Goal: Browse casually: Explore the website without a specific task or goal

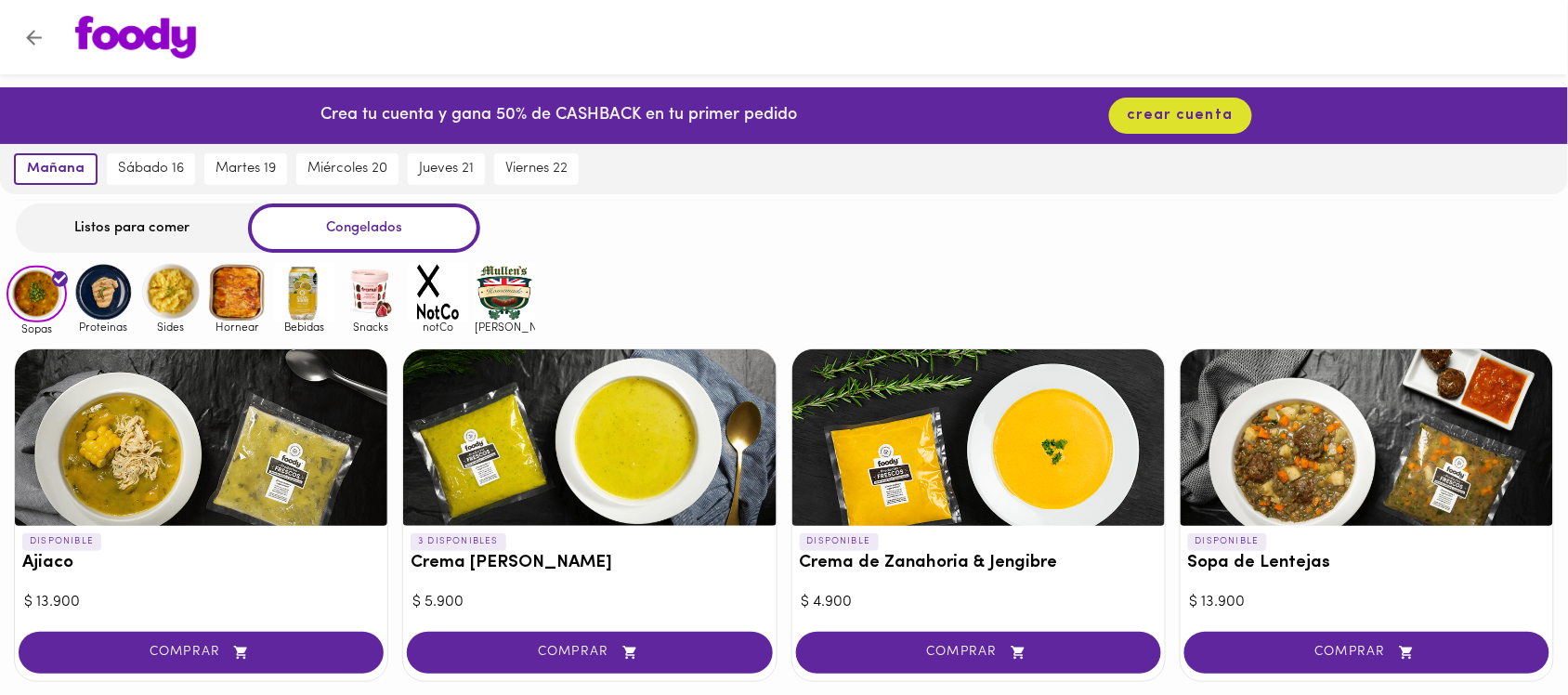
click at [91, 286] on img at bounding box center [104, 292] width 60 height 60
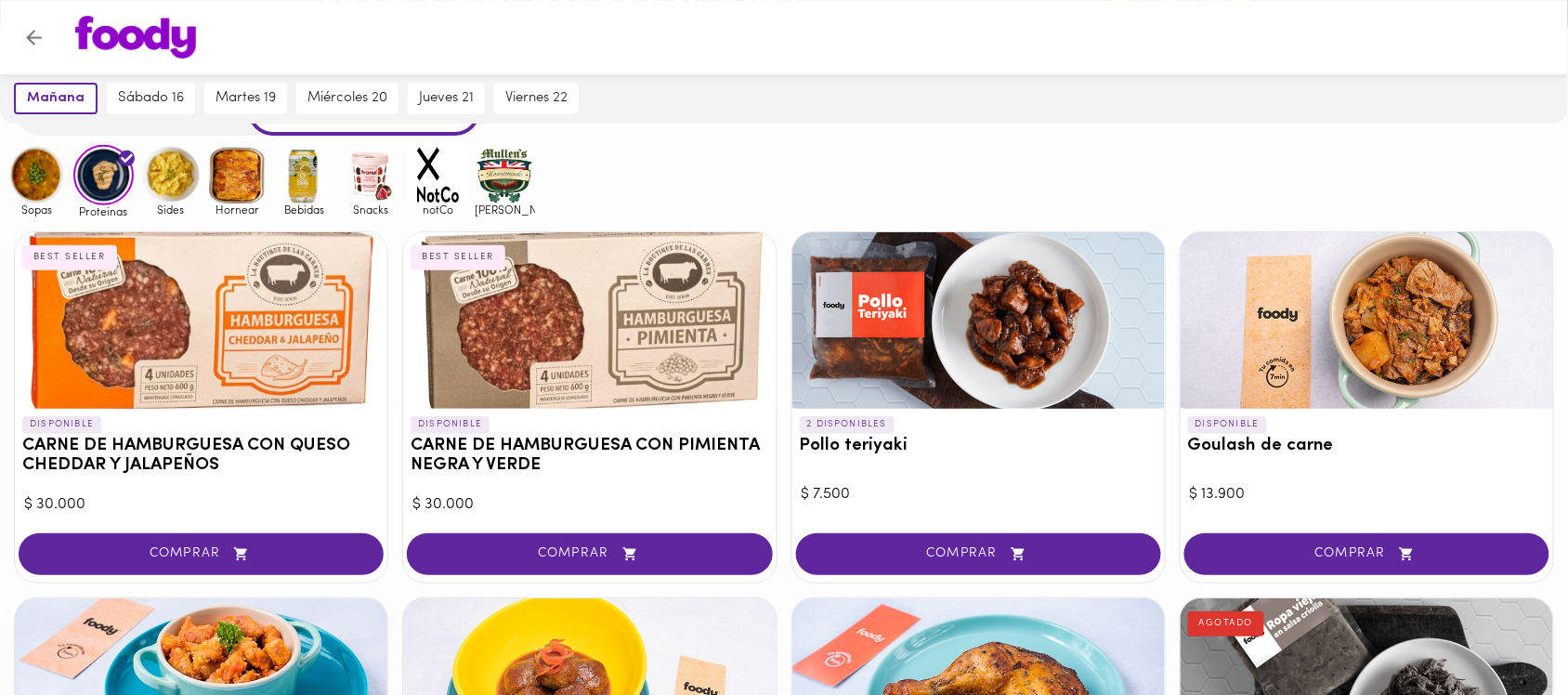
scroll to position [116, 0]
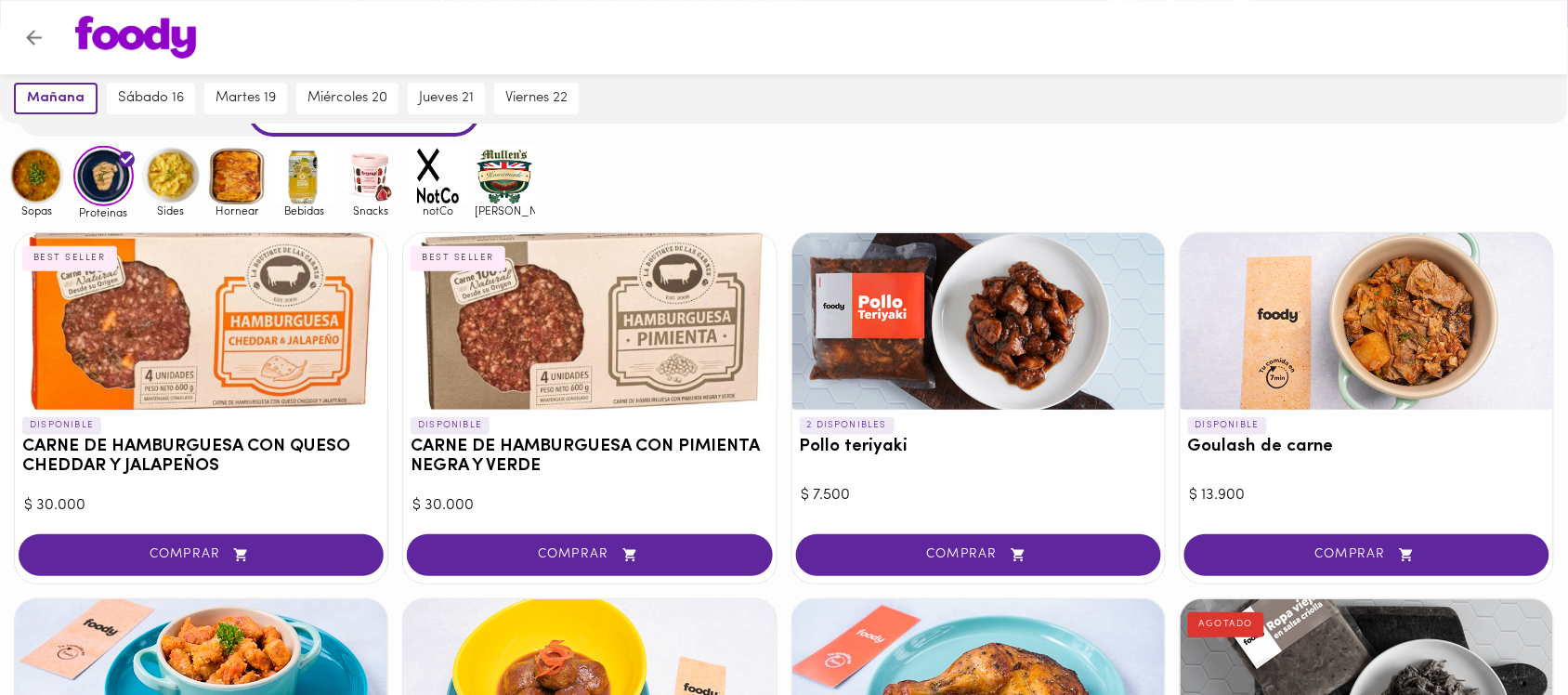
click at [164, 164] on img at bounding box center [171, 176] width 60 height 60
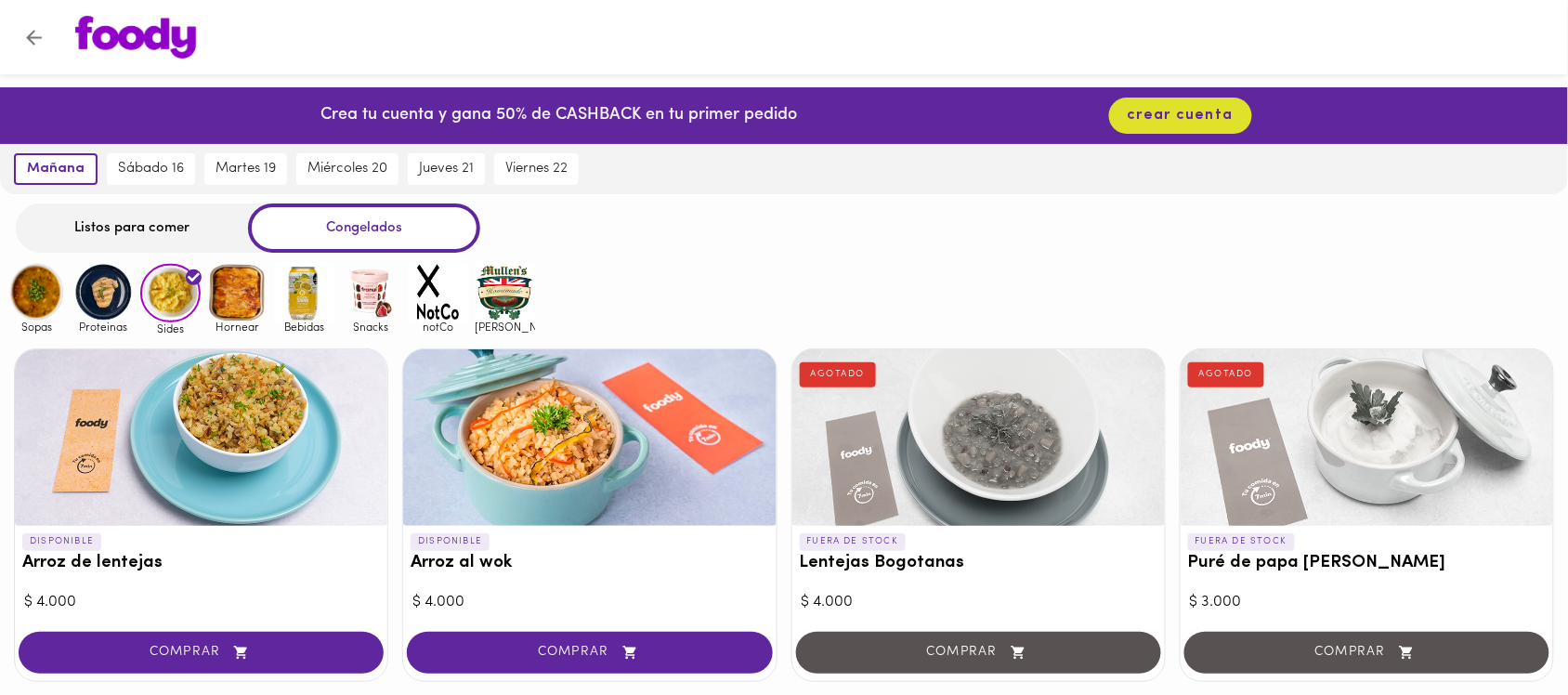
click at [230, 291] on img at bounding box center [238, 292] width 60 height 60
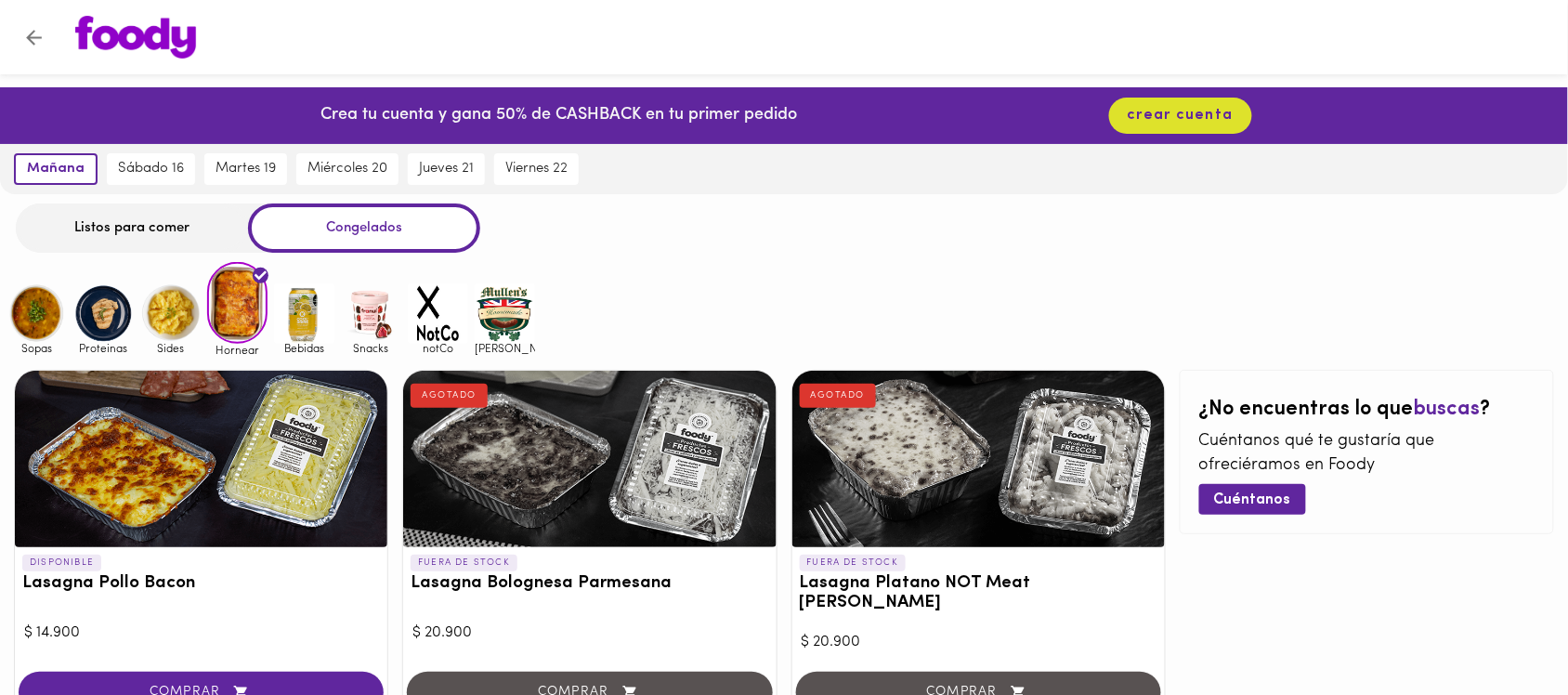
click at [20, 307] on img at bounding box center [37, 314] width 60 height 60
